Goal: Navigation & Orientation: Find specific page/section

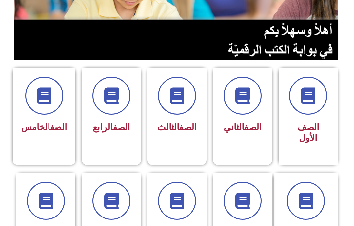
scroll to position [116, 0]
click at [249, 125] on link "الصف" at bounding box center [252, 127] width 17 height 10
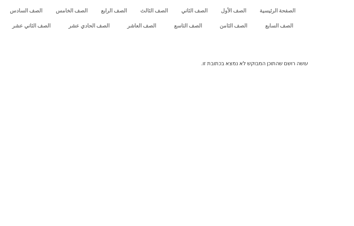
click at [196, 16] on link "الصف الثاني" at bounding box center [194, 10] width 40 height 15
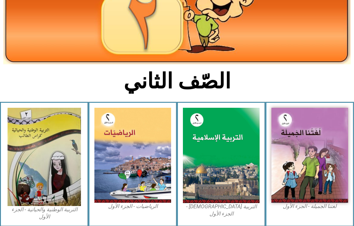
scroll to position [85, 0]
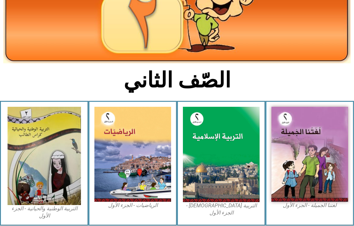
click at [314, 162] on img at bounding box center [309, 154] width 77 height 95
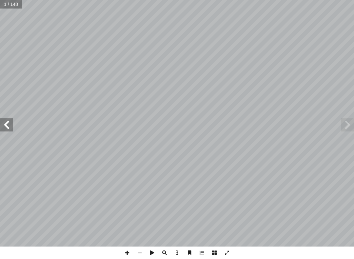
click at [9, 128] on span at bounding box center [6, 124] width 13 height 13
click at [5, 125] on span at bounding box center [6, 124] width 13 height 13
click at [6, 127] on span at bounding box center [6, 124] width 13 height 13
click at [12, 128] on span at bounding box center [6, 124] width 13 height 13
click at [342, 129] on span at bounding box center [347, 124] width 13 height 13
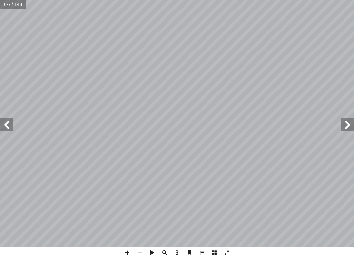
click at [5, 122] on span at bounding box center [6, 124] width 13 height 13
click at [5, 125] on span at bounding box center [6, 124] width 13 height 13
click at [6, 122] on span at bounding box center [6, 124] width 13 height 13
click at [344, 124] on span at bounding box center [347, 124] width 13 height 13
click at [12, 125] on span at bounding box center [6, 124] width 13 height 13
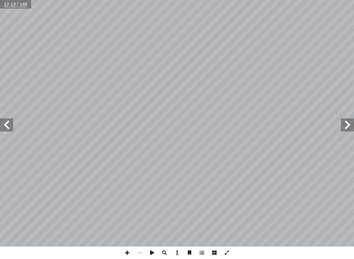
click at [8, 123] on span at bounding box center [6, 124] width 13 height 13
click at [344, 127] on span at bounding box center [347, 124] width 13 height 13
click at [341, 130] on span at bounding box center [347, 124] width 13 height 13
click at [2, 130] on span at bounding box center [6, 124] width 13 height 13
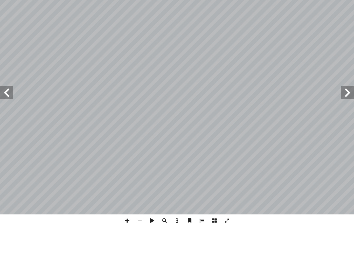
click at [10, 118] on span at bounding box center [6, 124] width 13 height 13
click at [345, 118] on span at bounding box center [347, 124] width 13 height 13
click at [341, 118] on span at bounding box center [347, 124] width 13 height 13
click at [343, 118] on span at bounding box center [347, 124] width 13 height 13
click at [6, 118] on span at bounding box center [6, 124] width 13 height 13
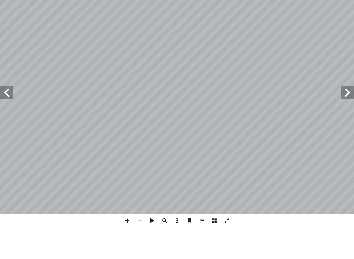
click at [6, 118] on span at bounding box center [6, 124] width 13 height 13
click at [4, 118] on span at bounding box center [6, 124] width 13 height 13
